Goal: Task Accomplishment & Management: Manage account settings

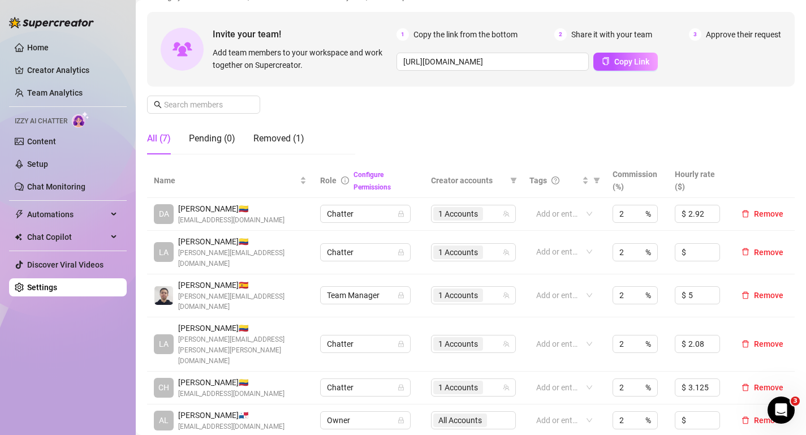
scroll to position [160, 0]
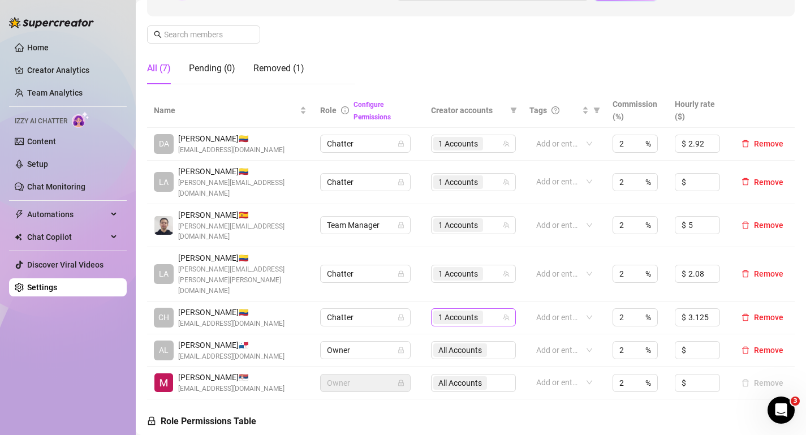
click at [468, 311] on span "1 Accounts" at bounding box center [459, 317] width 40 height 12
click at [448, 299] on input "Select all" at bounding box center [448, 298] width 9 height 9
checkbox input "true"
click at [430, 302] on td "All Accounts" at bounding box center [473, 318] width 98 height 33
click at [456, 219] on span "1 Accounts" at bounding box center [459, 225] width 40 height 12
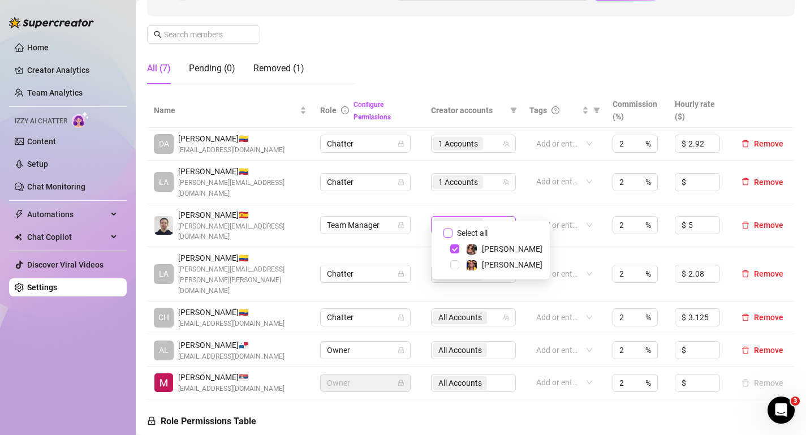
click at [461, 229] on span "Select all" at bounding box center [473, 233] width 40 height 12
click at [453, 229] on input "Select all" at bounding box center [448, 233] width 9 height 9
checkbox input "true"
click at [285, 221] on span "[PERSON_NAME][EMAIL_ADDRESS][DOMAIN_NAME]" at bounding box center [242, 232] width 128 height 22
click at [478, 147] on span "1 Accounts" at bounding box center [459, 144] width 40 height 12
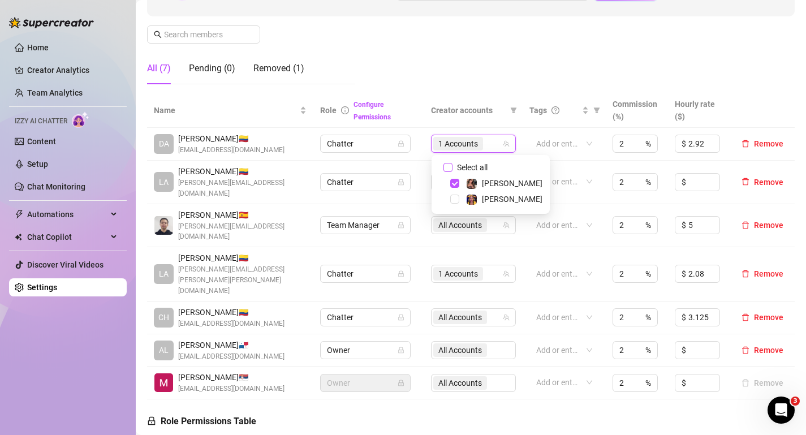
click at [475, 162] on span "Select all" at bounding box center [473, 167] width 40 height 12
click at [453, 163] on input "Select all" at bounding box center [448, 167] width 9 height 9
checkbox input "true"
click at [412, 124] on th "Role Configure Permissions" at bounding box center [369, 110] width 111 height 35
